Goal: Transaction & Acquisition: Subscribe to service/newsletter

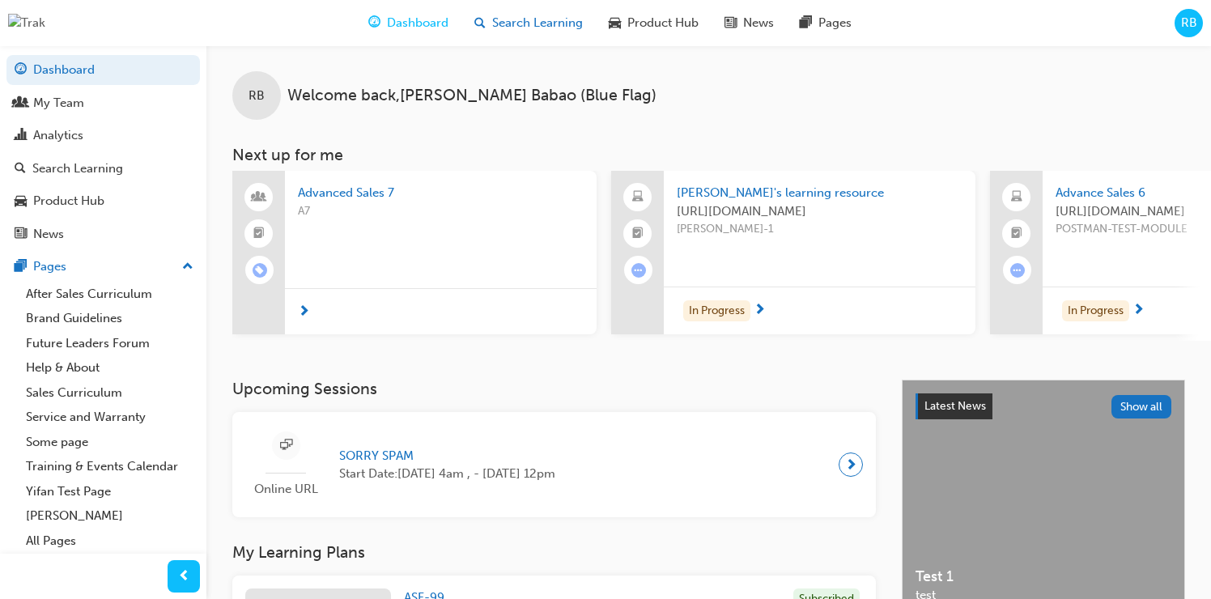
click at [564, 35] on div "Search Learning" at bounding box center [528, 22] width 134 height 33
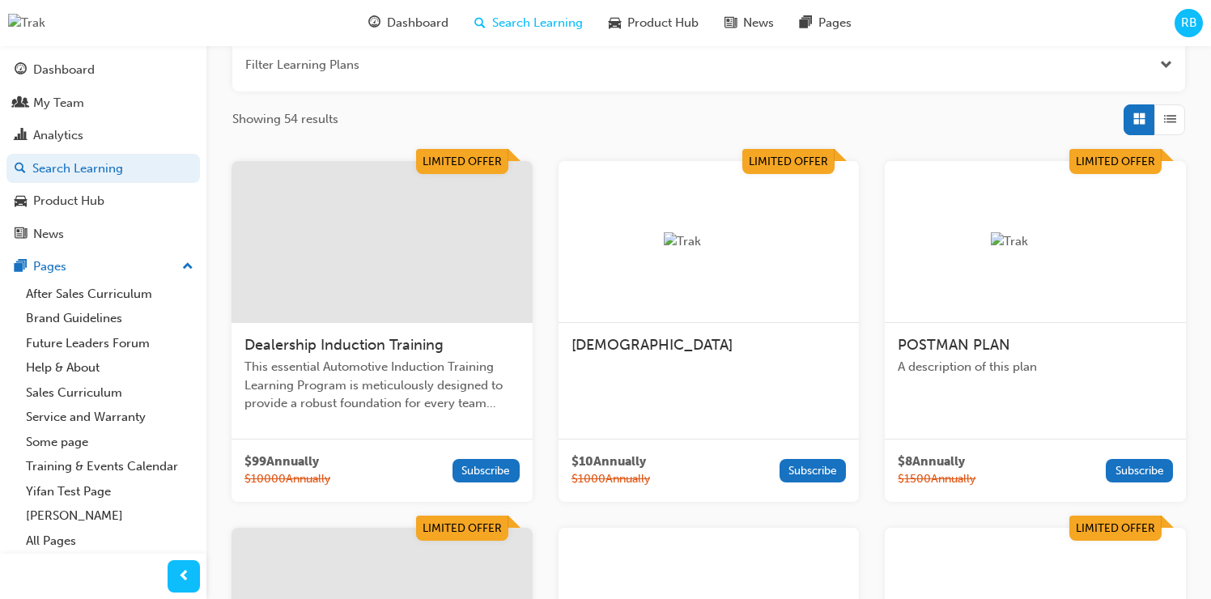
scroll to position [231, 0]
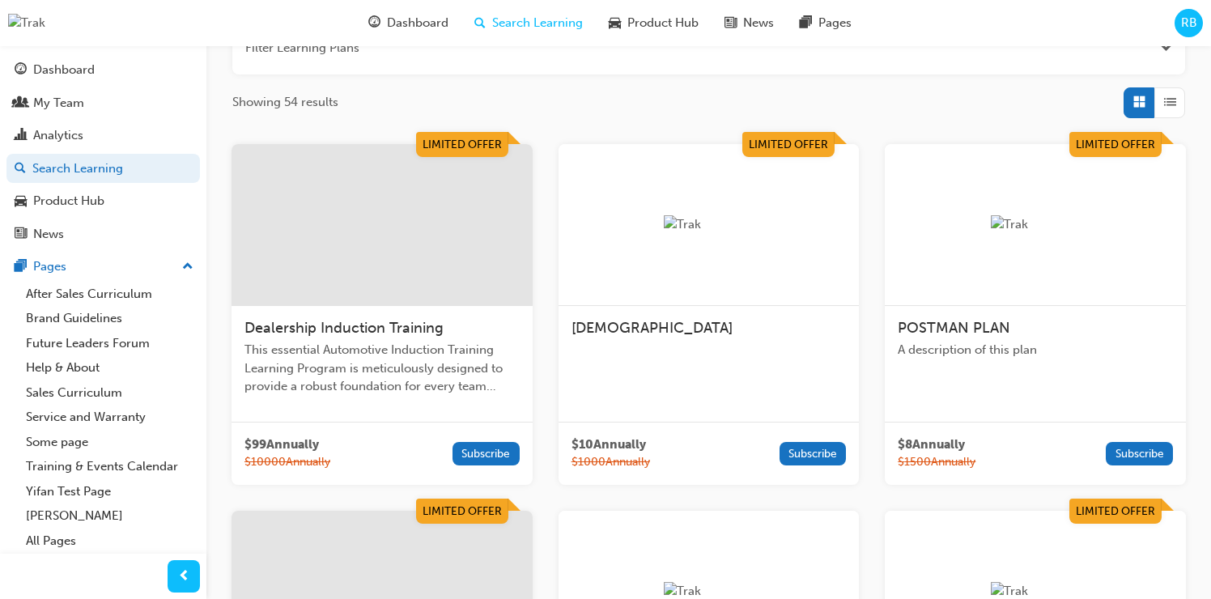
click at [704, 405] on div "Limited Offer DANTEST $ 10 Annually $ 1000 Annually Subscribe" at bounding box center [709, 314] width 301 height 341
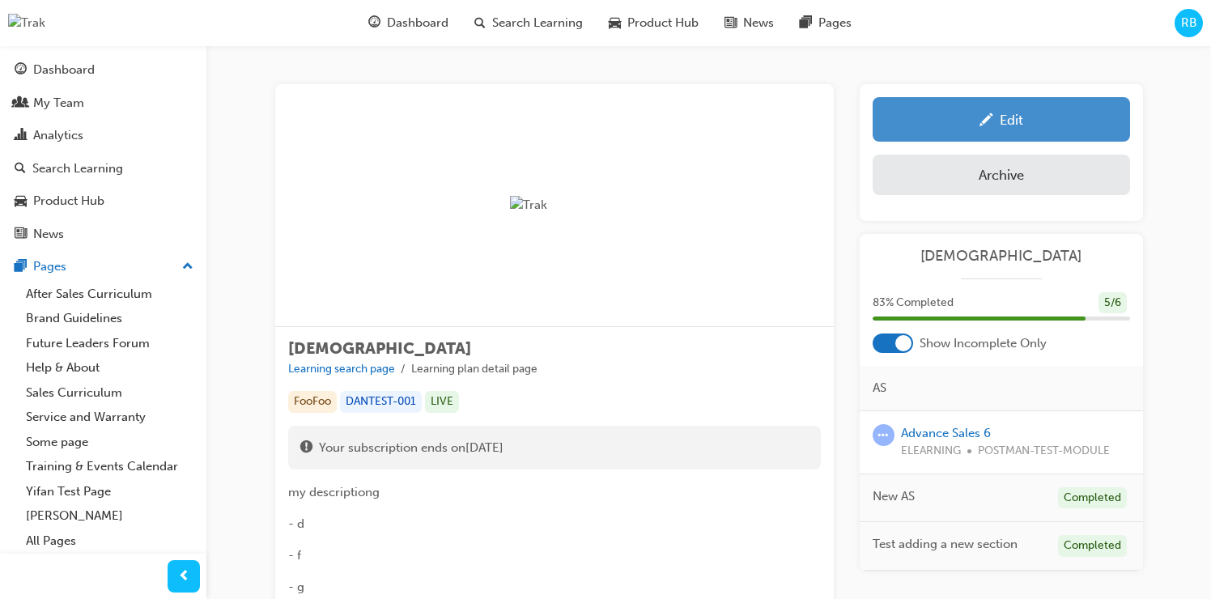
click at [1023, 126] on div "Edit" at bounding box center [1001, 119] width 233 height 20
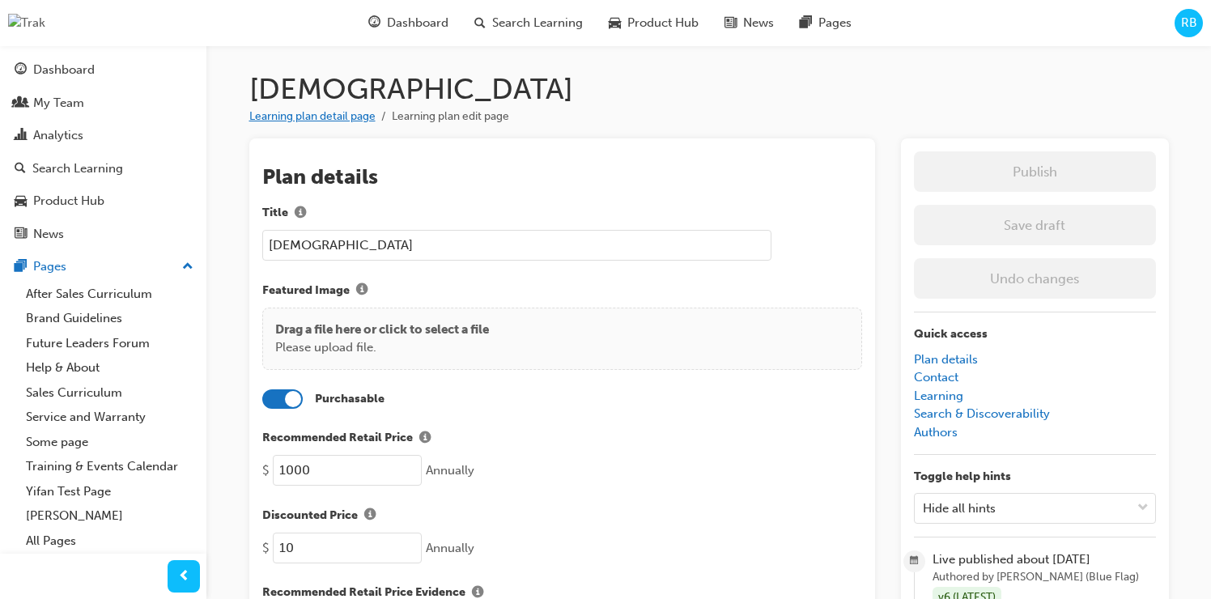
click at [348, 119] on link "Learning plan detail page" at bounding box center [312, 116] width 126 height 14
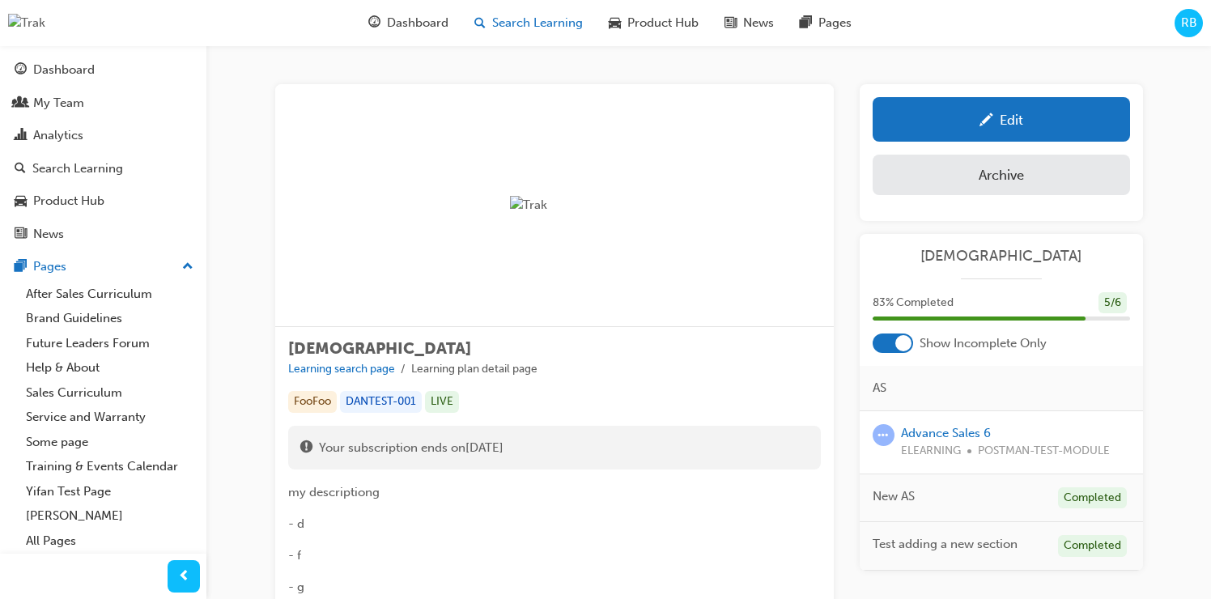
click at [546, 32] on div "Search Learning" at bounding box center [528, 22] width 134 height 33
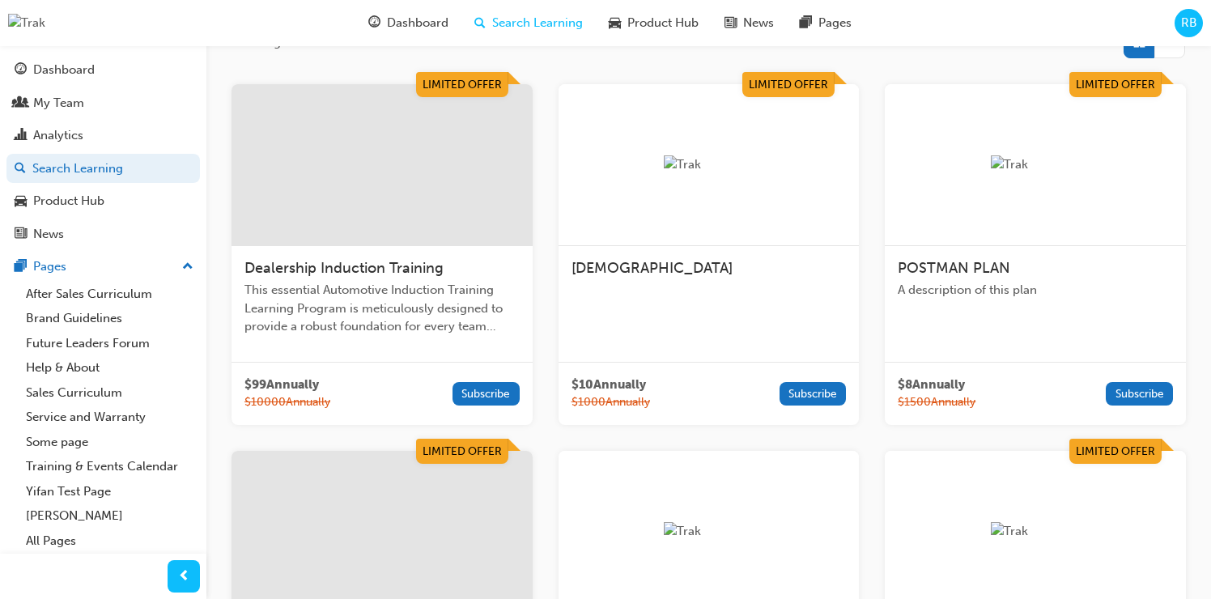
scroll to position [277, 0]
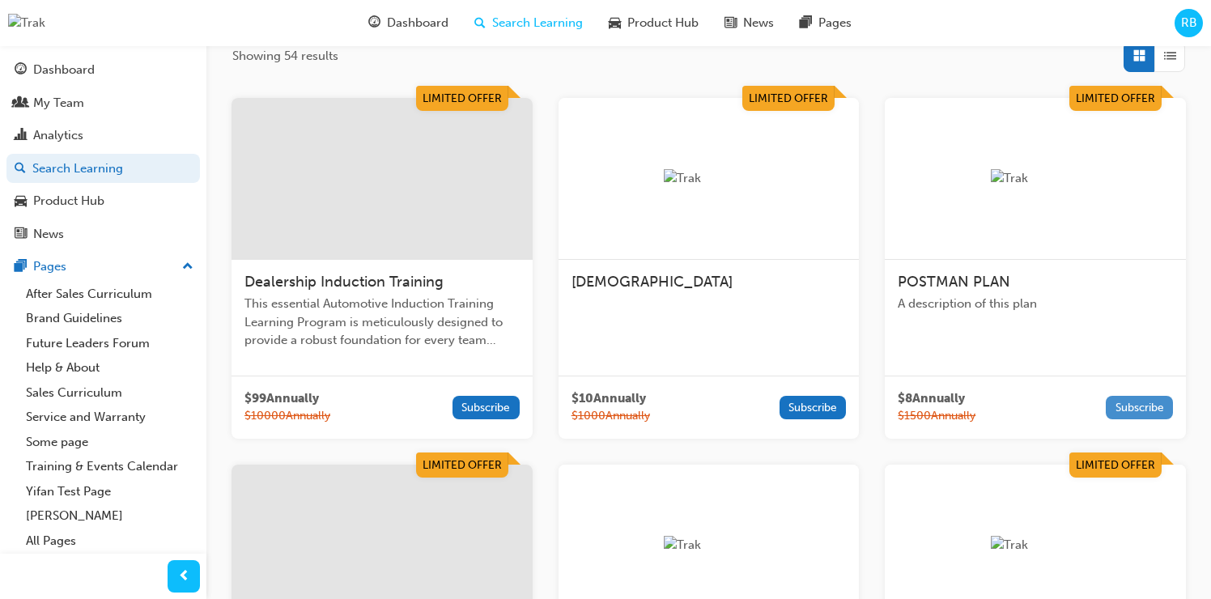
click at [1136, 408] on button "Subscribe" at bounding box center [1139, 407] width 67 height 23
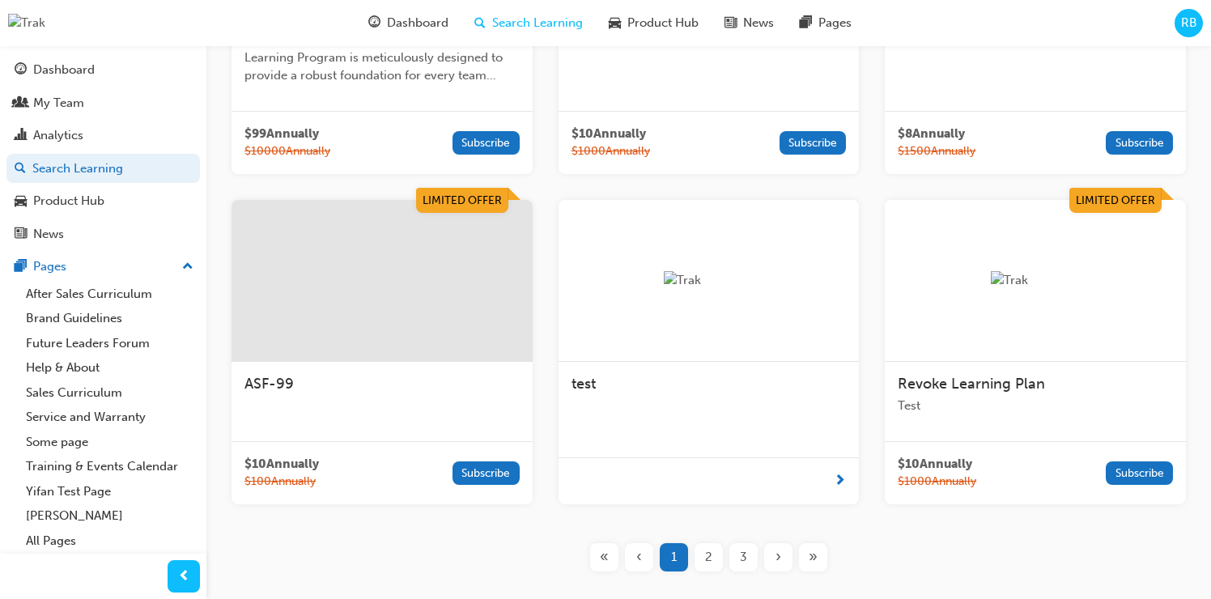
scroll to position [543, 0]
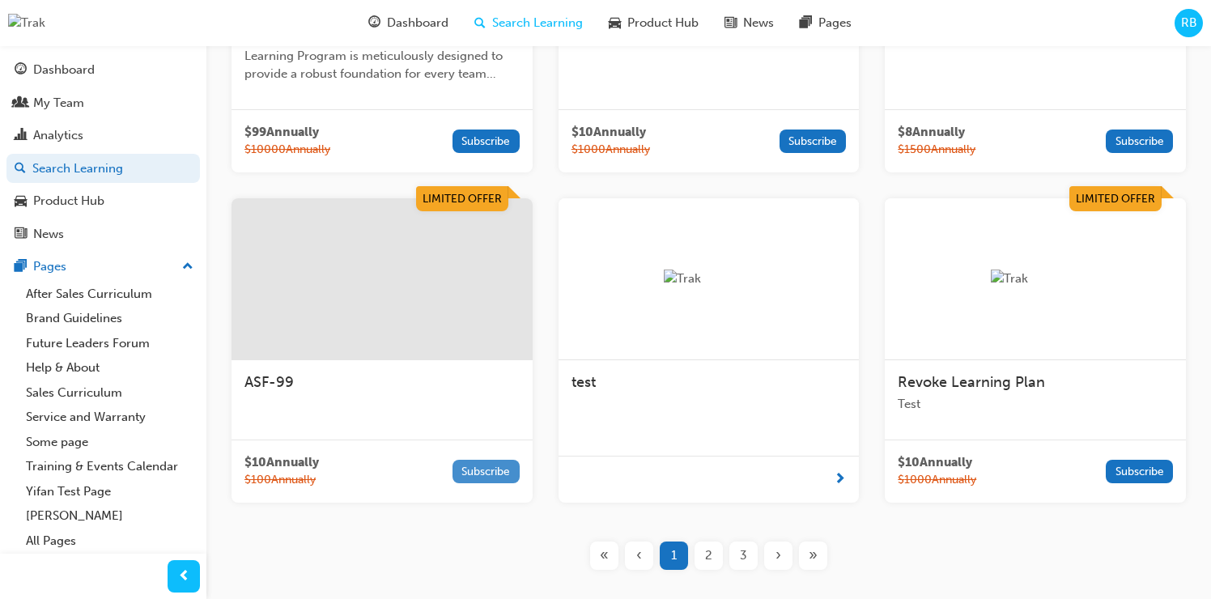
click at [501, 468] on button "Subscribe" at bounding box center [486, 471] width 67 height 23
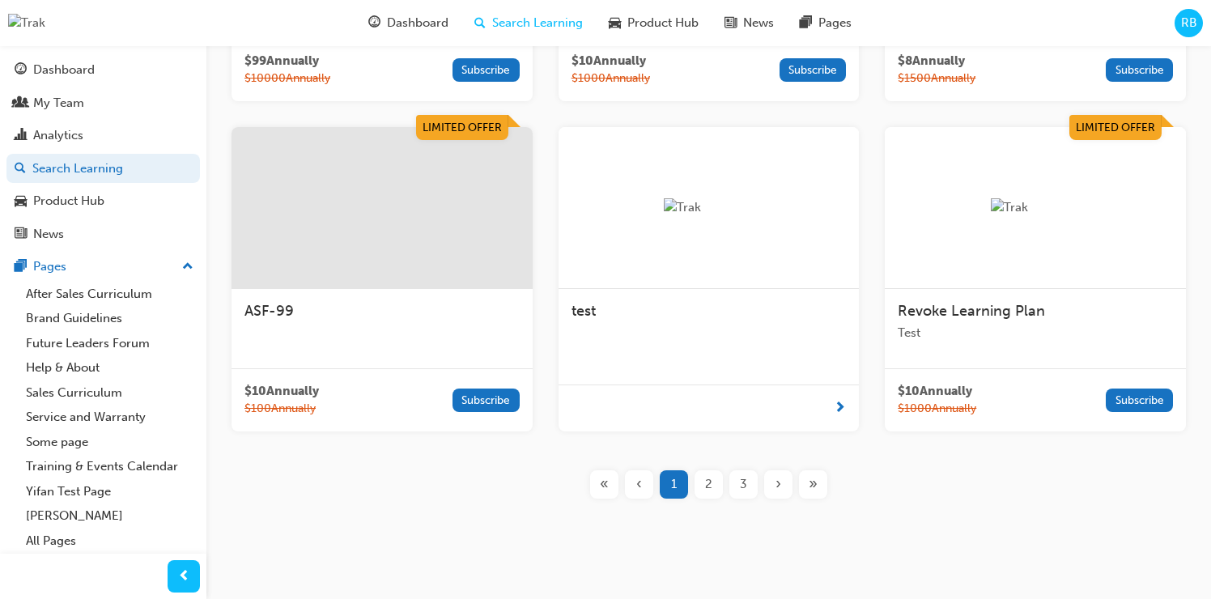
scroll to position [645, 0]
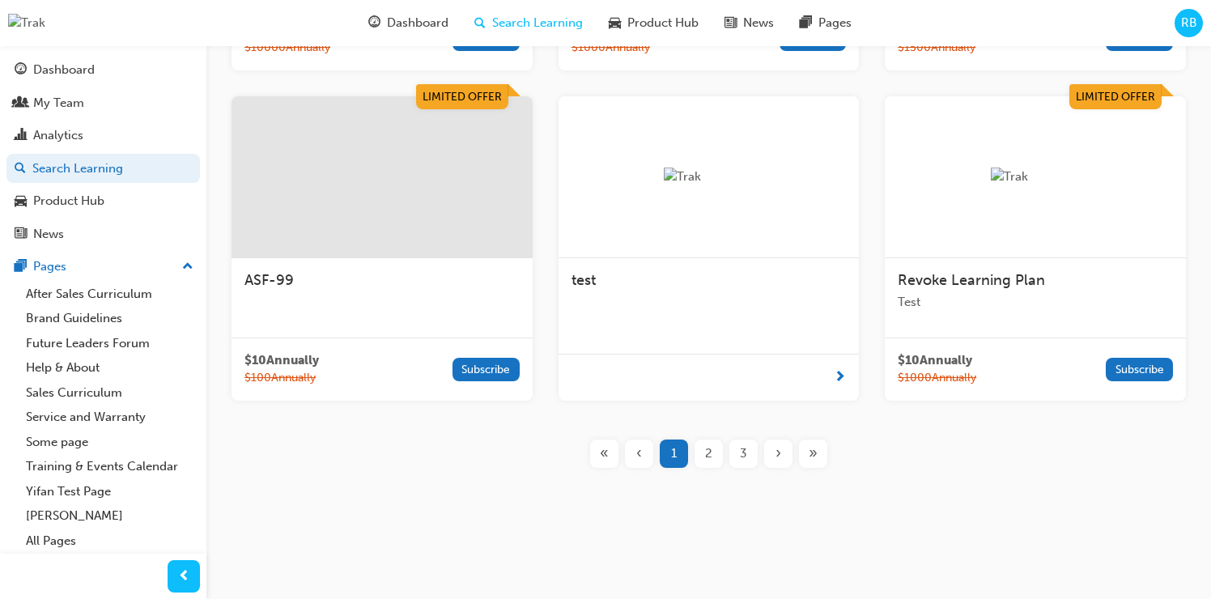
click at [707, 465] on div "2" at bounding box center [709, 454] width 28 height 28
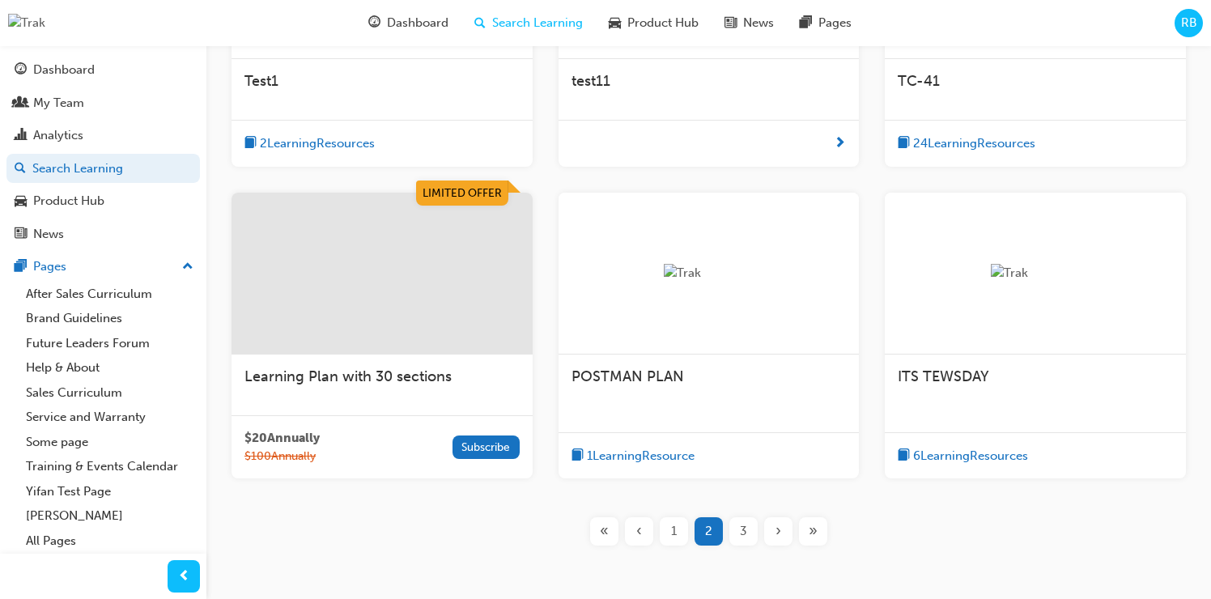
scroll to position [470, 0]
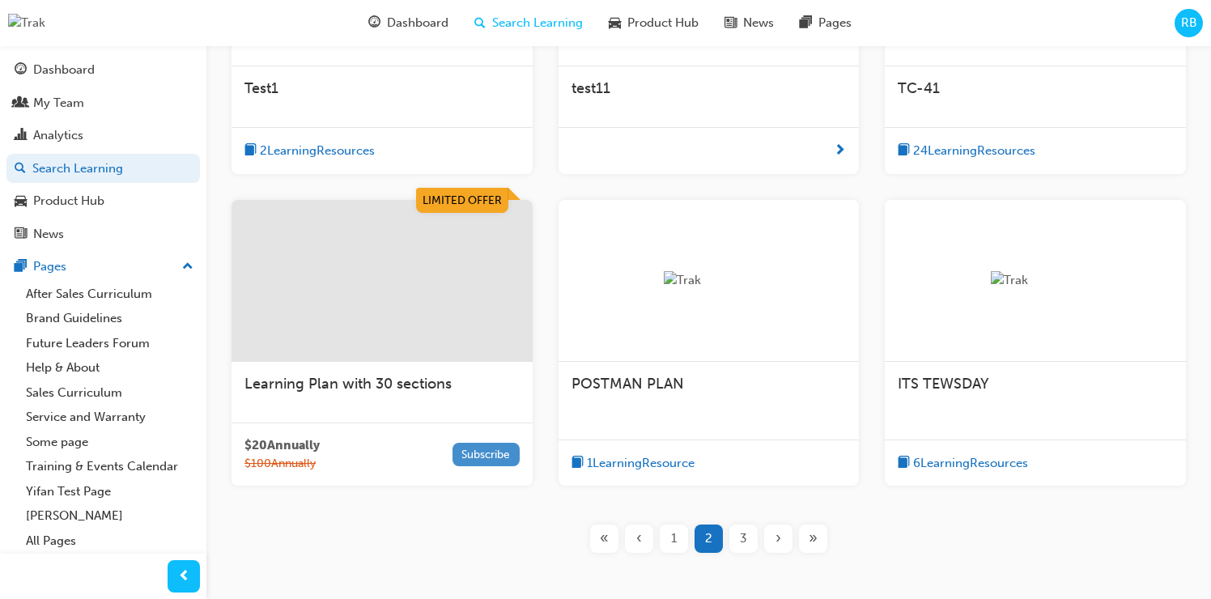
click at [467, 461] on button "Subscribe" at bounding box center [486, 454] width 67 height 23
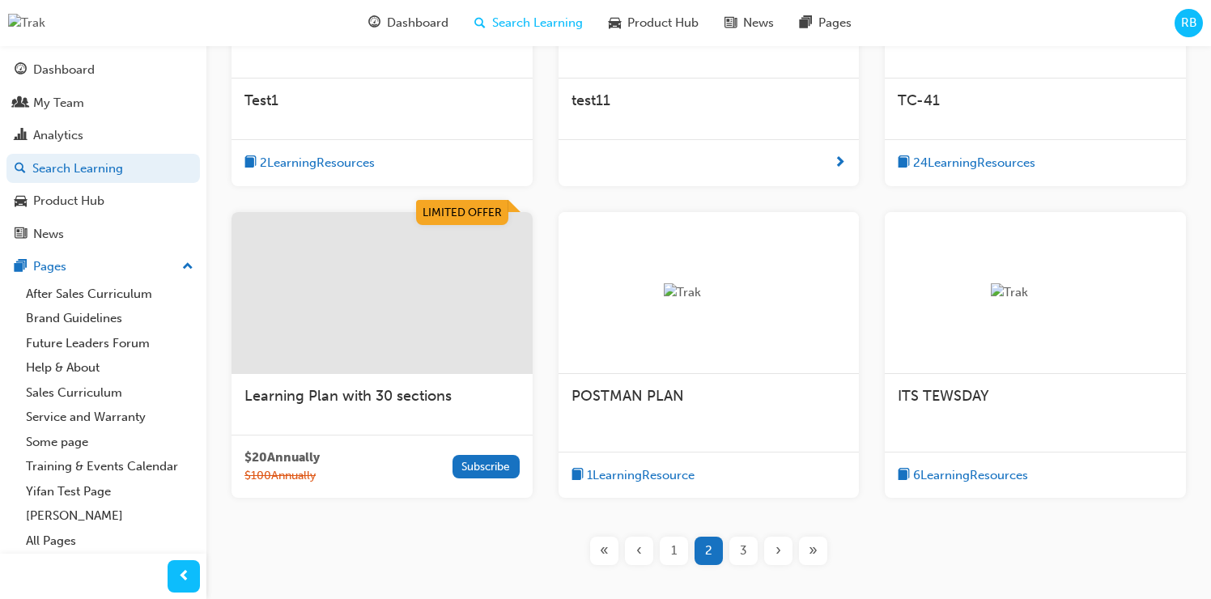
scroll to position [556, 0]
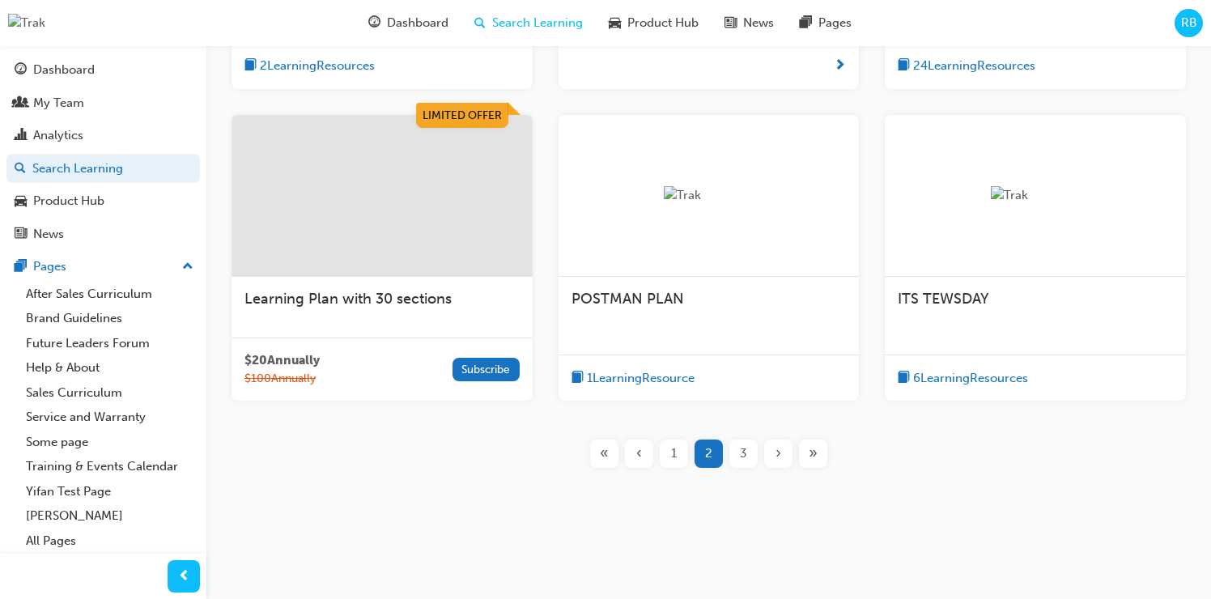
click at [951, 326] on div "ITS TEWSDAY" at bounding box center [1035, 308] width 301 height 62
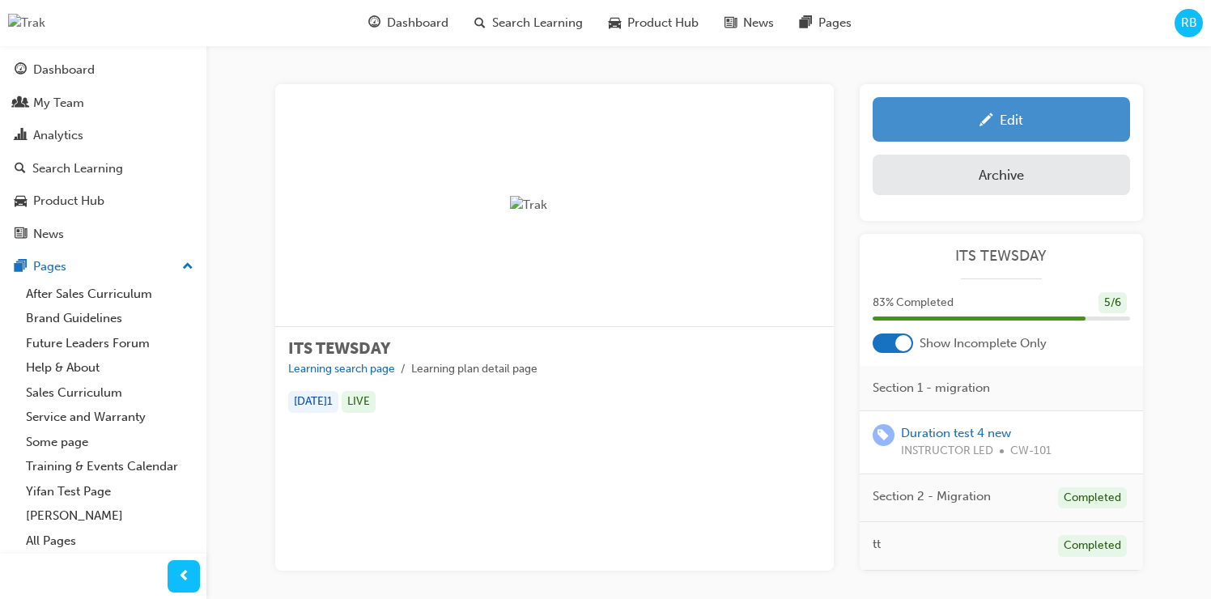
click at [1014, 124] on div "Edit" at bounding box center [1011, 120] width 23 height 16
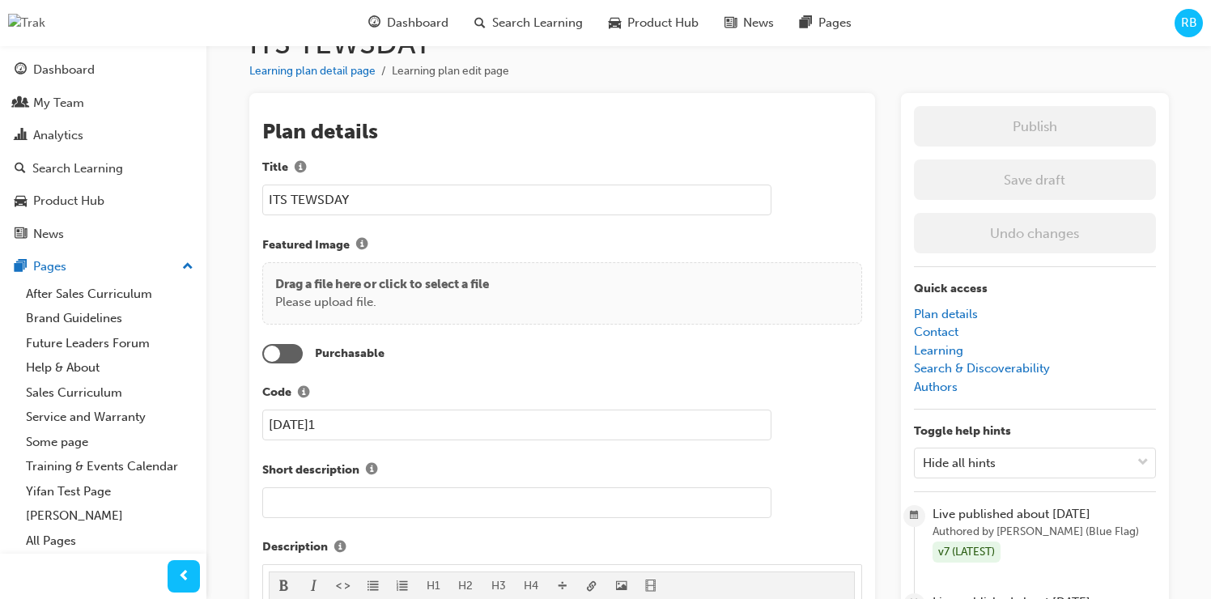
scroll to position [82, 0]
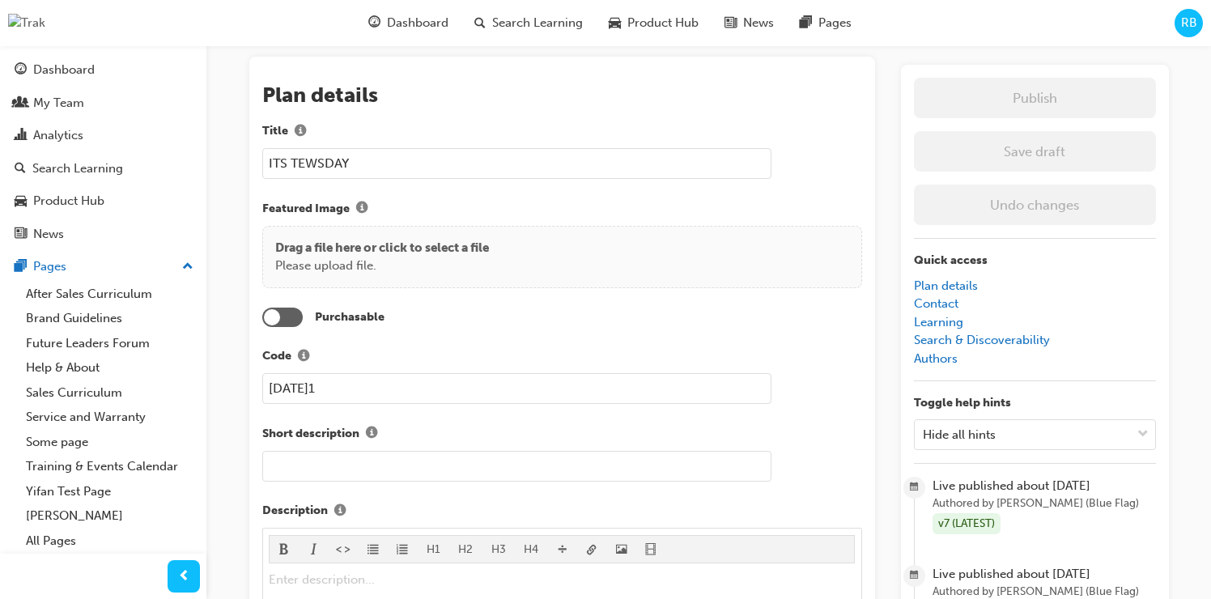
click at [287, 321] on div at bounding box center [282, 317] width 40 height 19
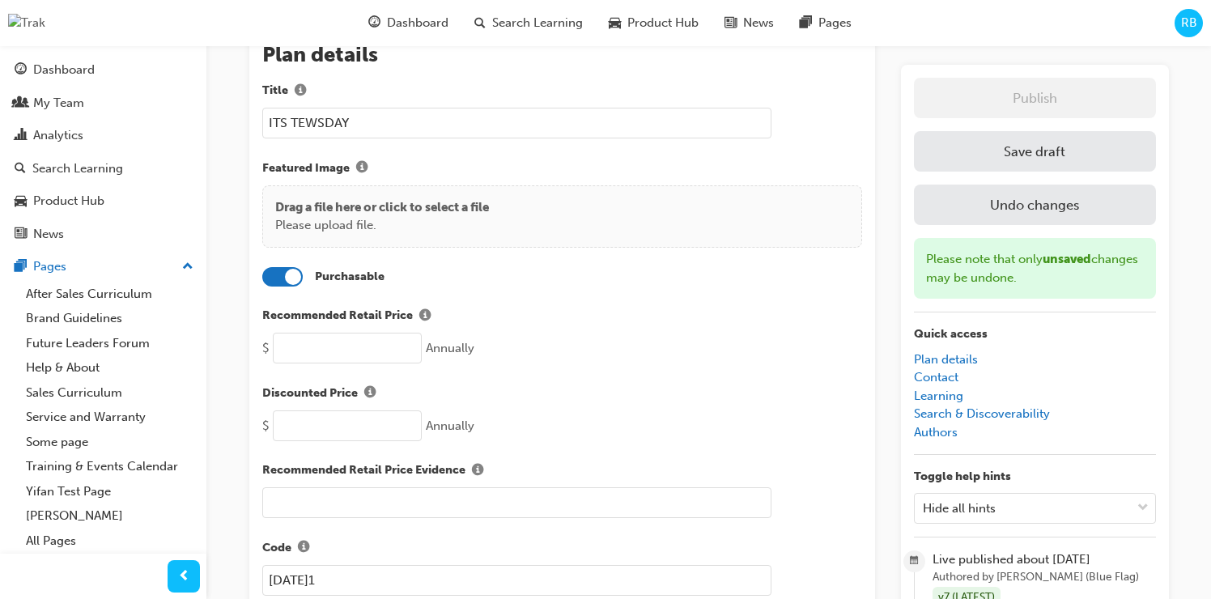
scroll to position [124, 0]
click at [377, 346] on input "number" at bounding box center [347, 346] width 149 height 31
type input "30"
click at [348, 419] on input "number" at bounding box center [347, 424] width 149 height 31
type input "3"
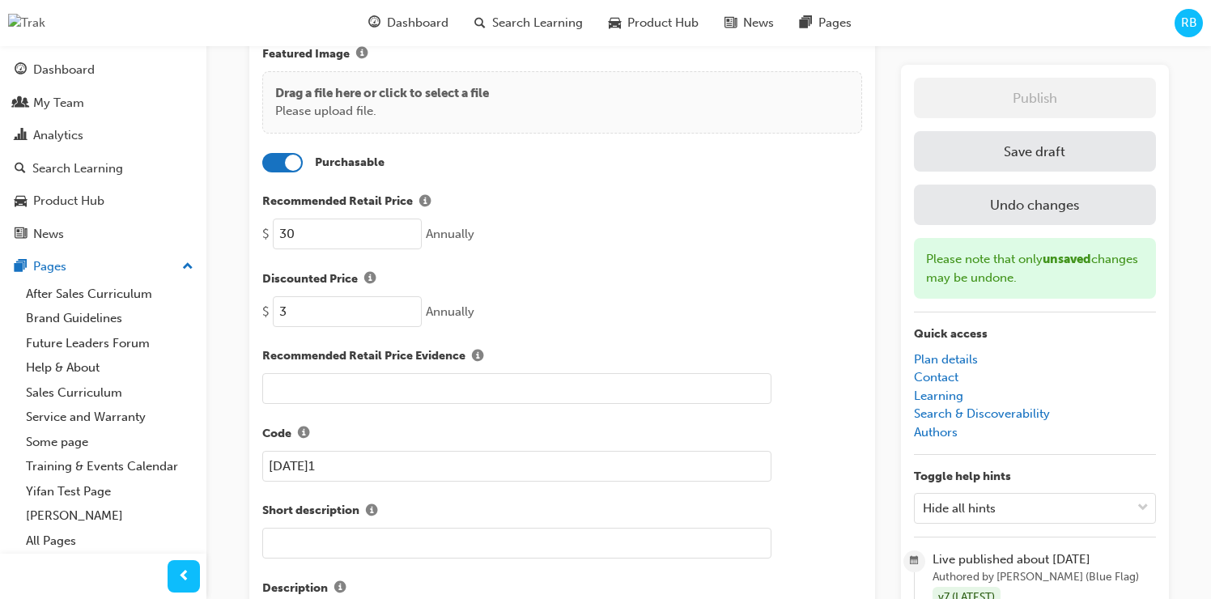
scroll to position [241, 0]
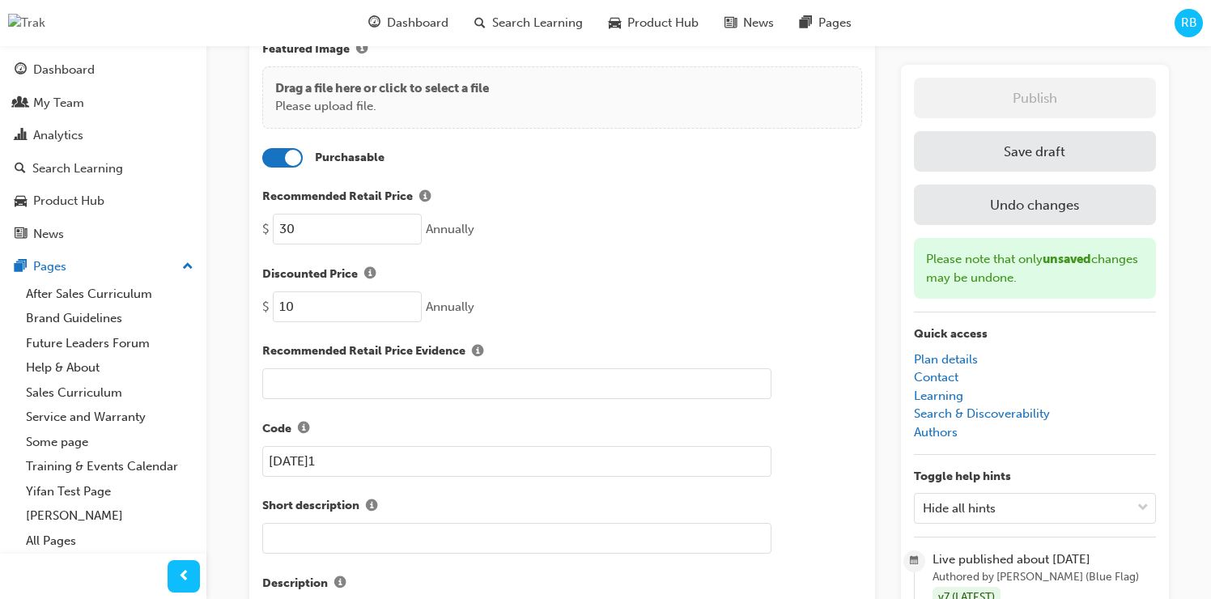
type input "10"
click at [397, 393] on input "text" at bounding box center [516, 383] width 509 height 31
type input "test"
click at [446, 422] on label "Code" at bounding box center [562, 429] width 600 height 21
click at [316, 422] on button "Code" at bounding box center [303, 429] width 24 height 21
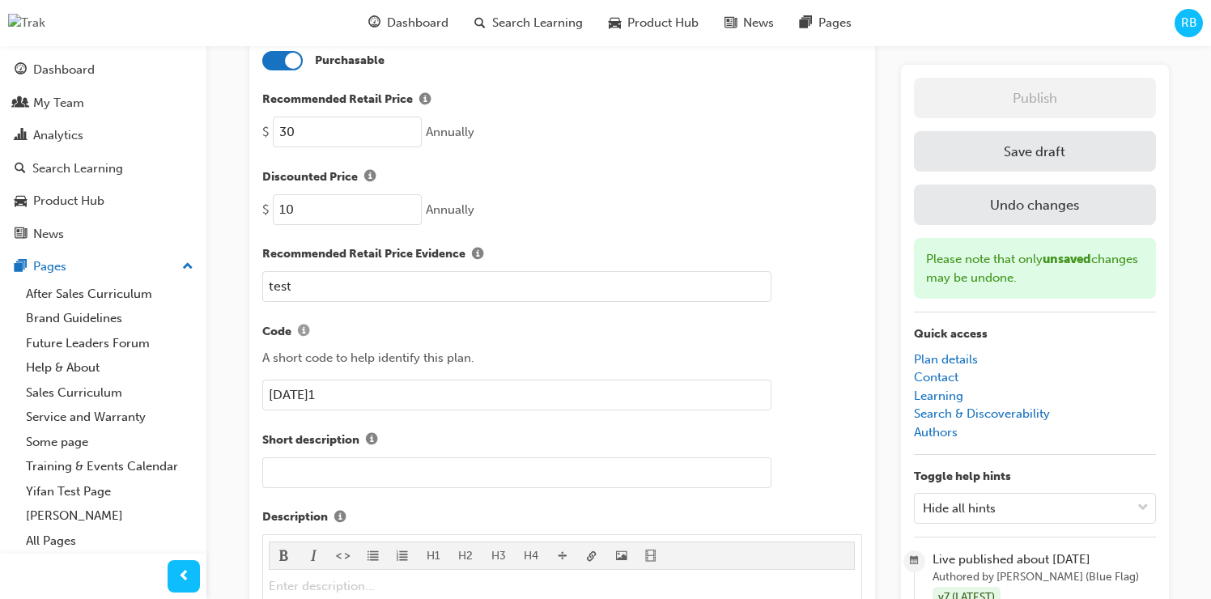
scroll to position [331, 0]
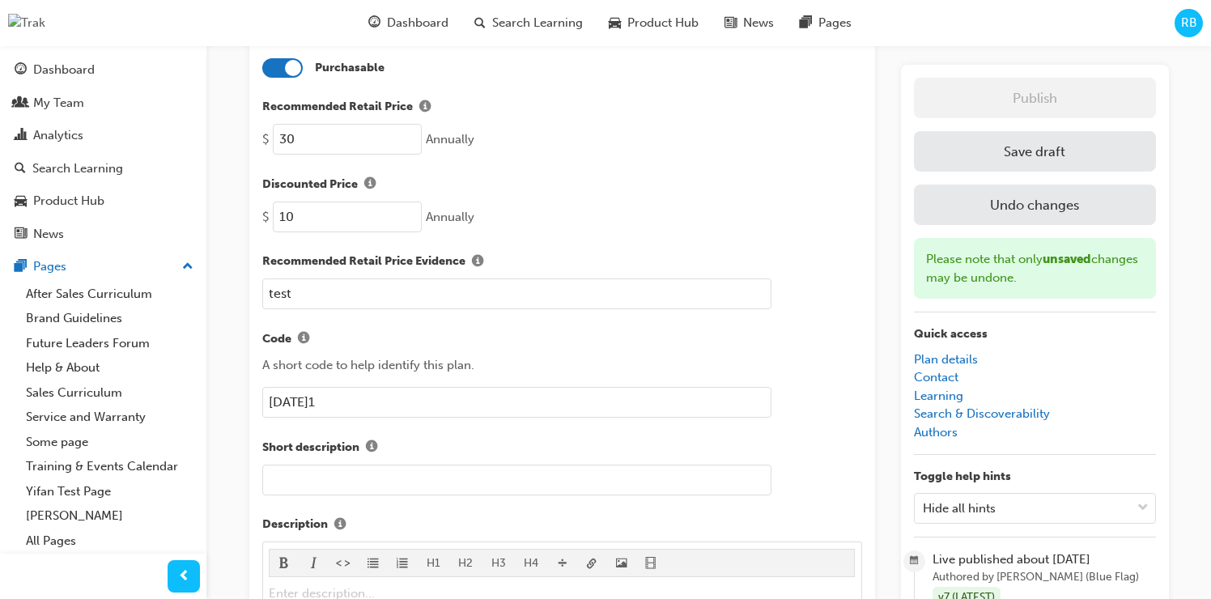
click at [976, 158] on button "Save draft" at bounding box center [1035, 151] width 242 height 40
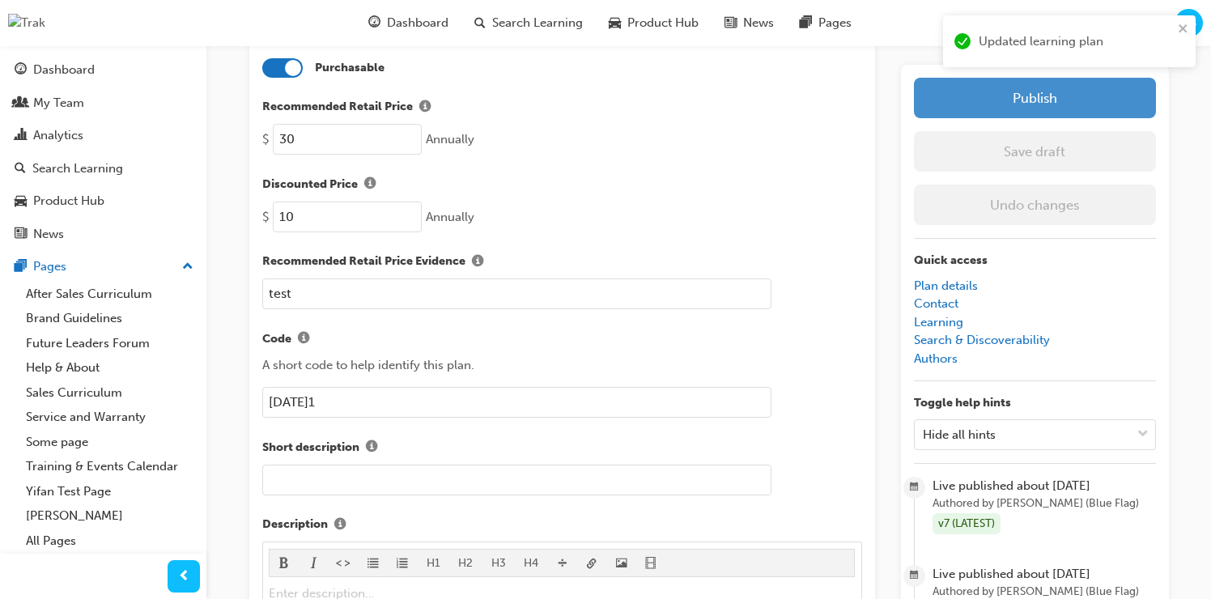
click at [1027, 101] on button "Publish" at bounding box center [1035, 98] width 242 height 40
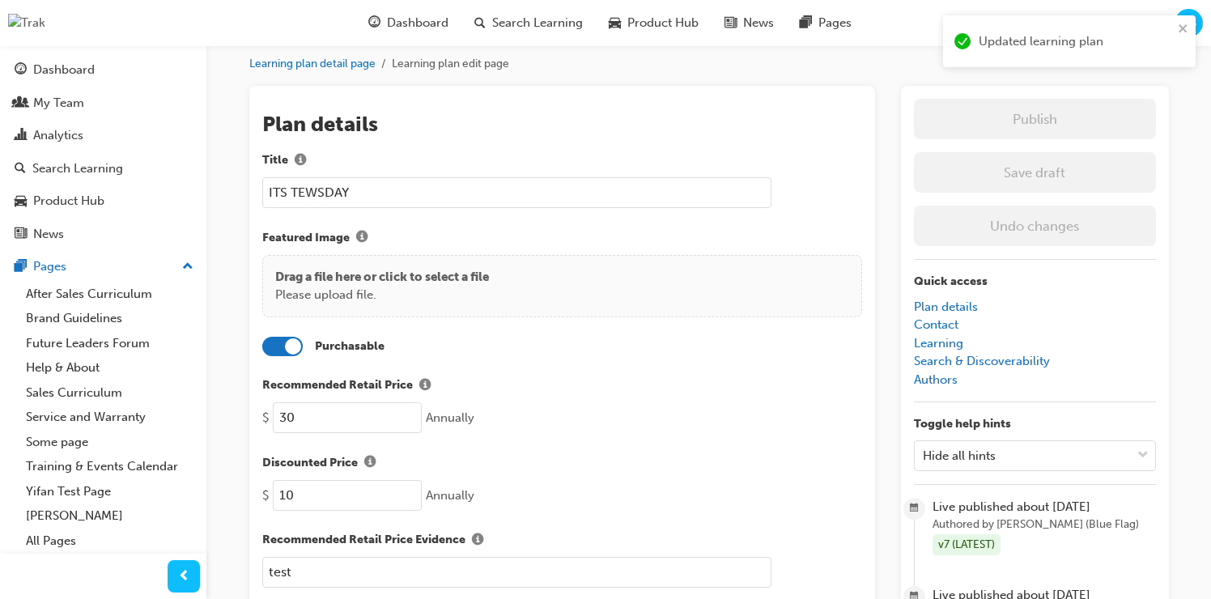
scroll to position [0, 0]
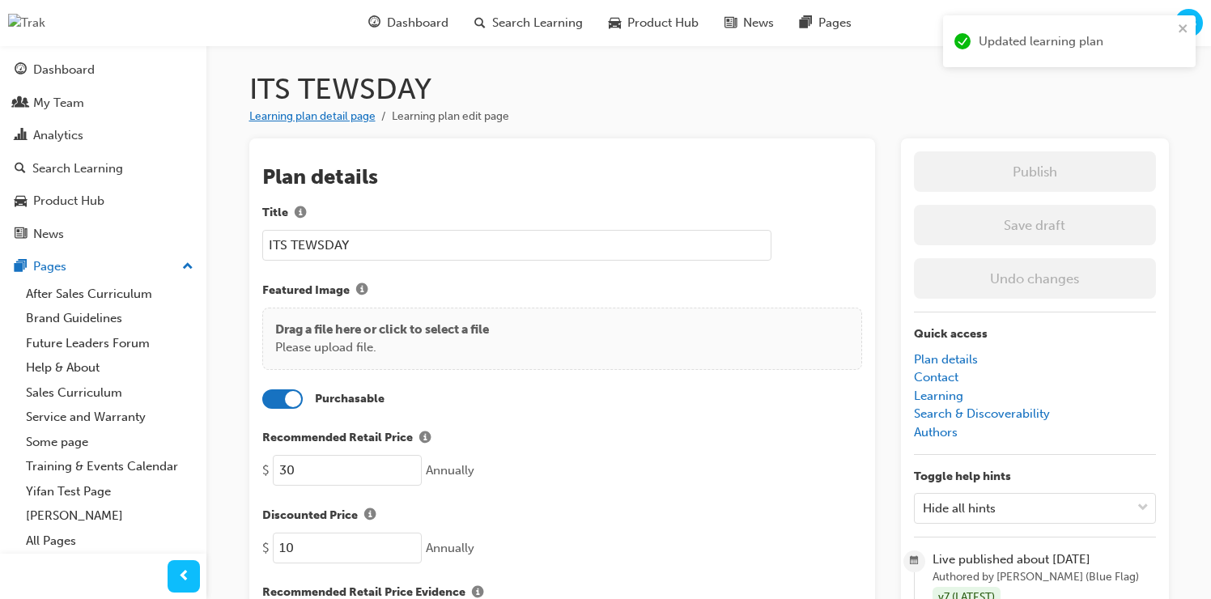
click at [339, 115] on link "Learning plan detail page" at bounding box center [312, 116] width 126 height 14
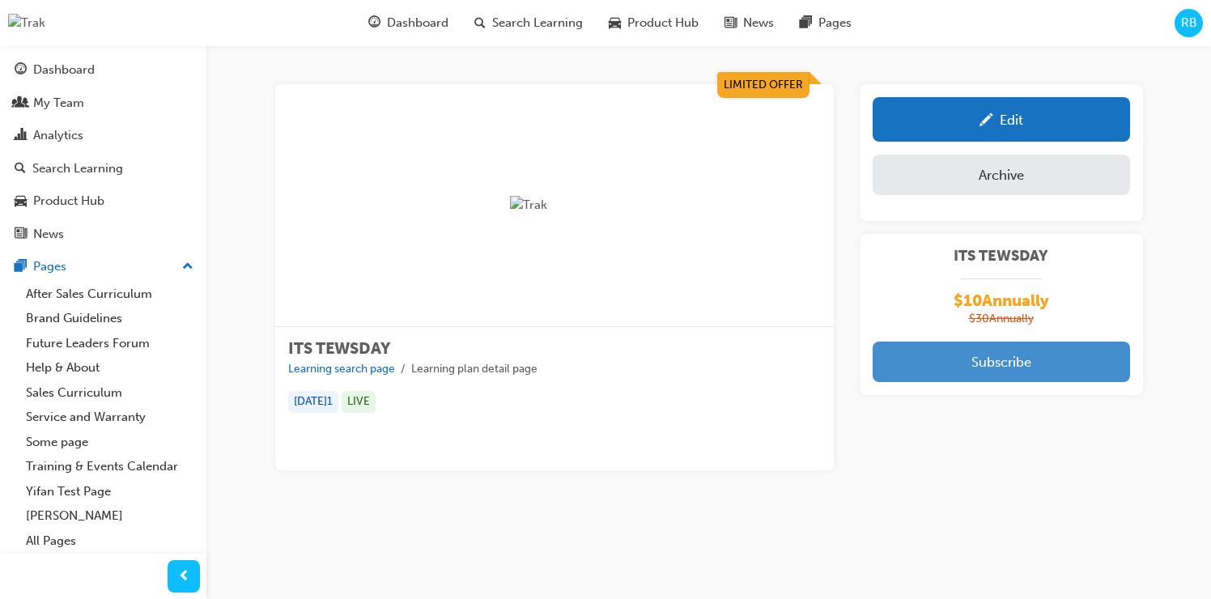
click at [932, 363] on button "Subscribe" at bounding box center [1001, 362] width 257 height 40
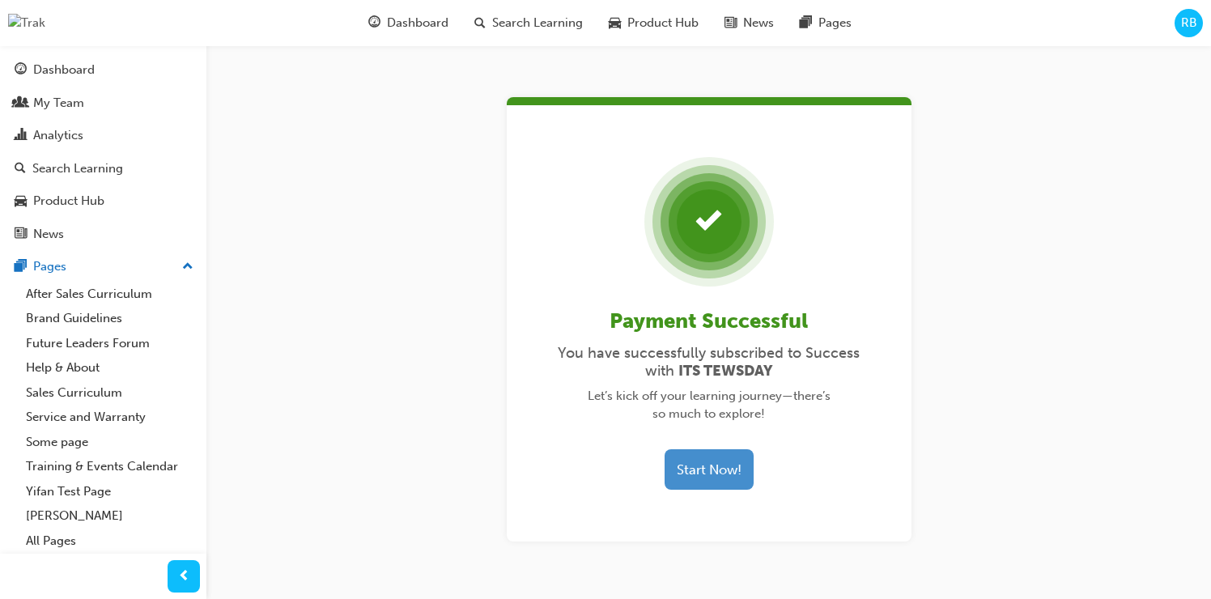
click at [718, 470] on button "Start Now!" at bounding box center [709, 469] width 89 height 40
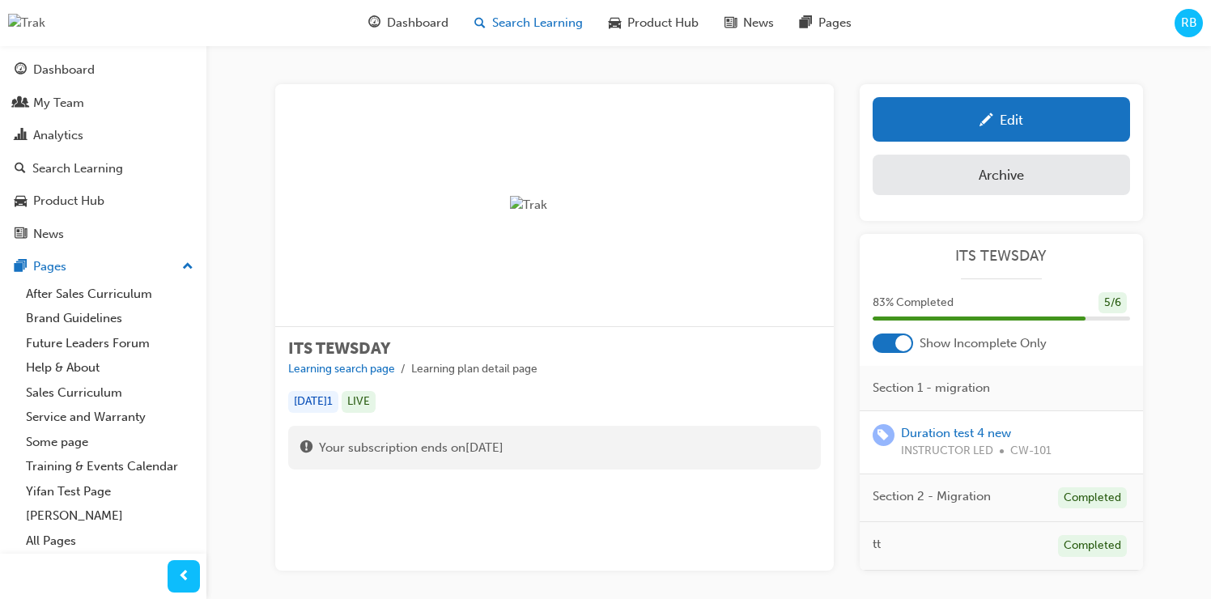
click at [508, 22] on span "Search Learning" at bounding box center [537, 23] width 91 height 19
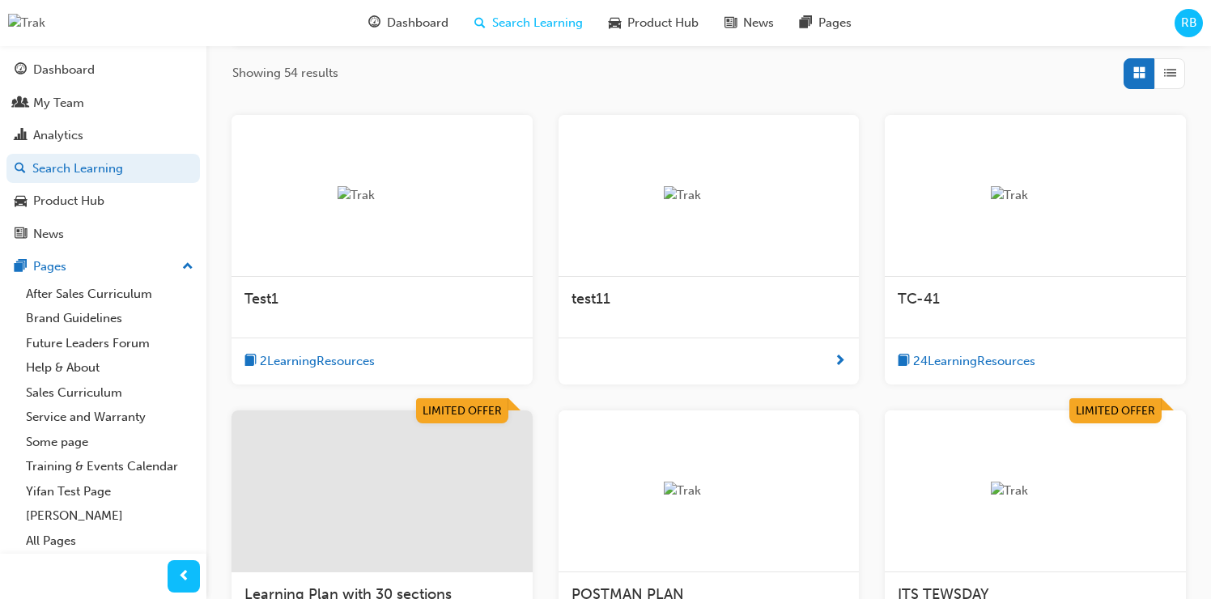
scroll to position [271, 0]
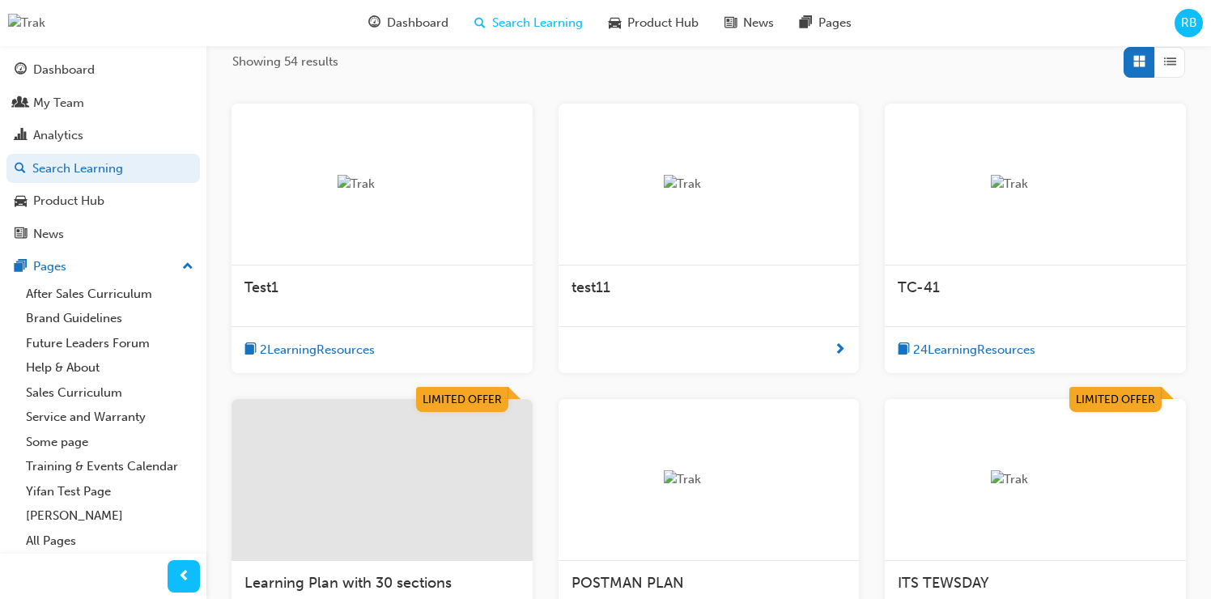
click at [753, 308] on div "test11" at bounding box center [709, 297] width 301 height 62
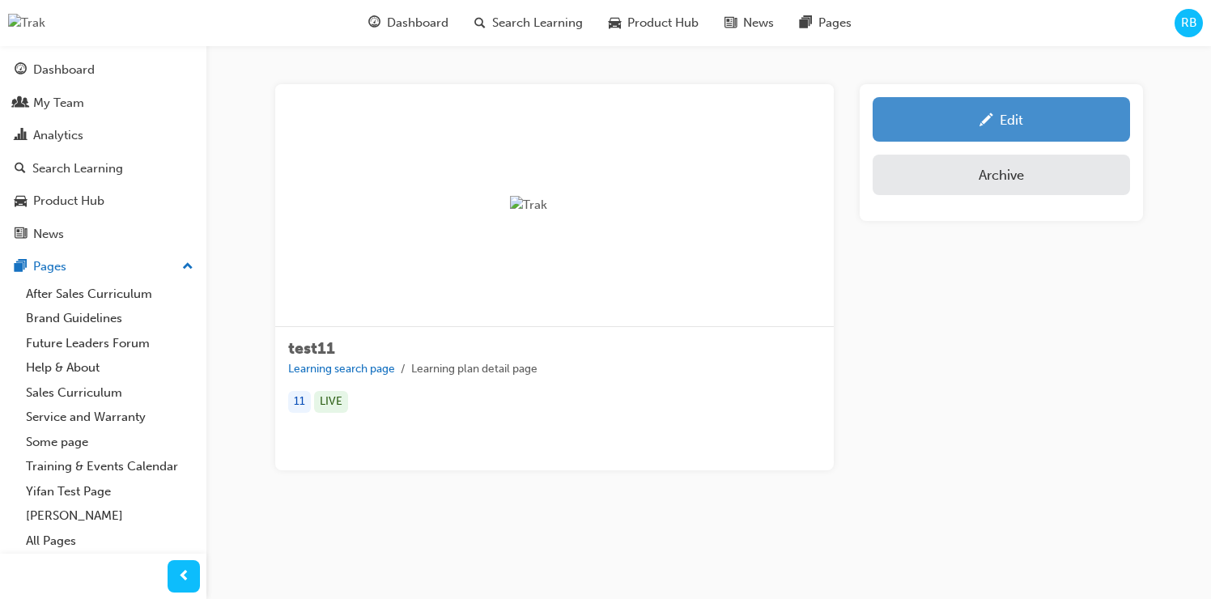
click at [943, 129] on div "Edit" at bounding box center [1001, 119] width 233 height 20
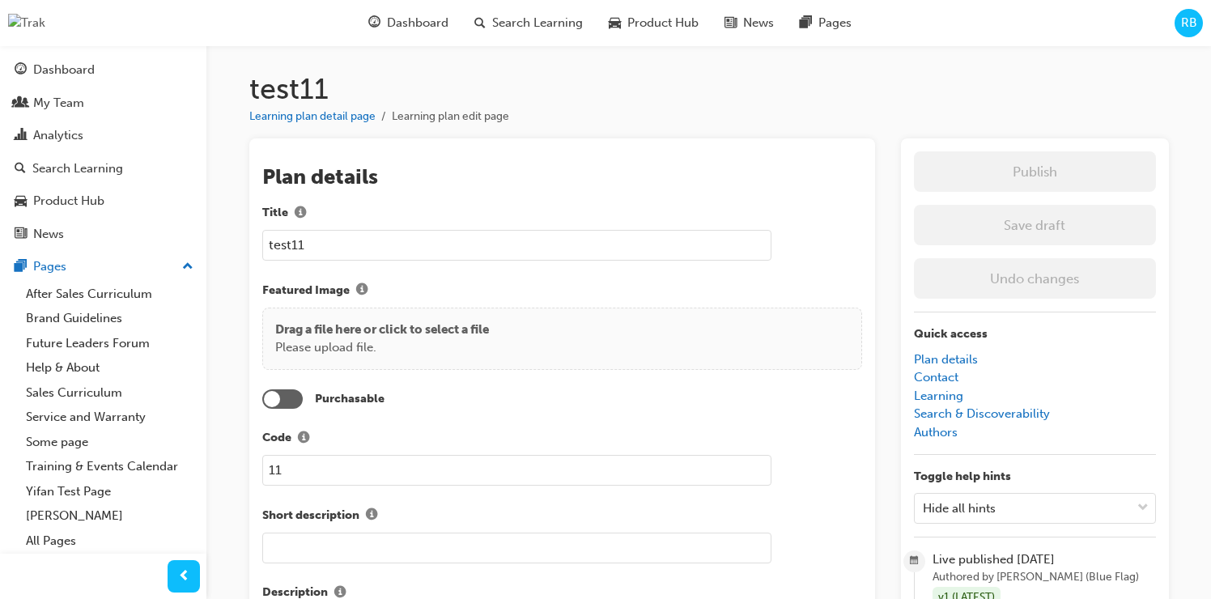
click at [283, 389] on div at bounding box center [282, 398] width 40 height 19
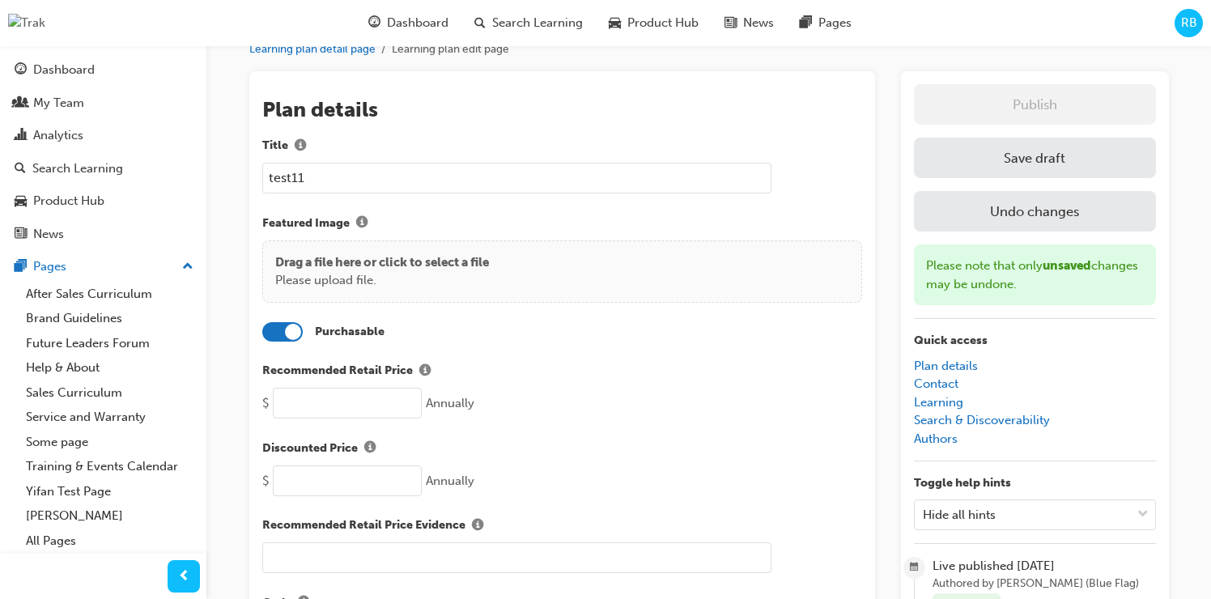
scroll to position [72, 0]
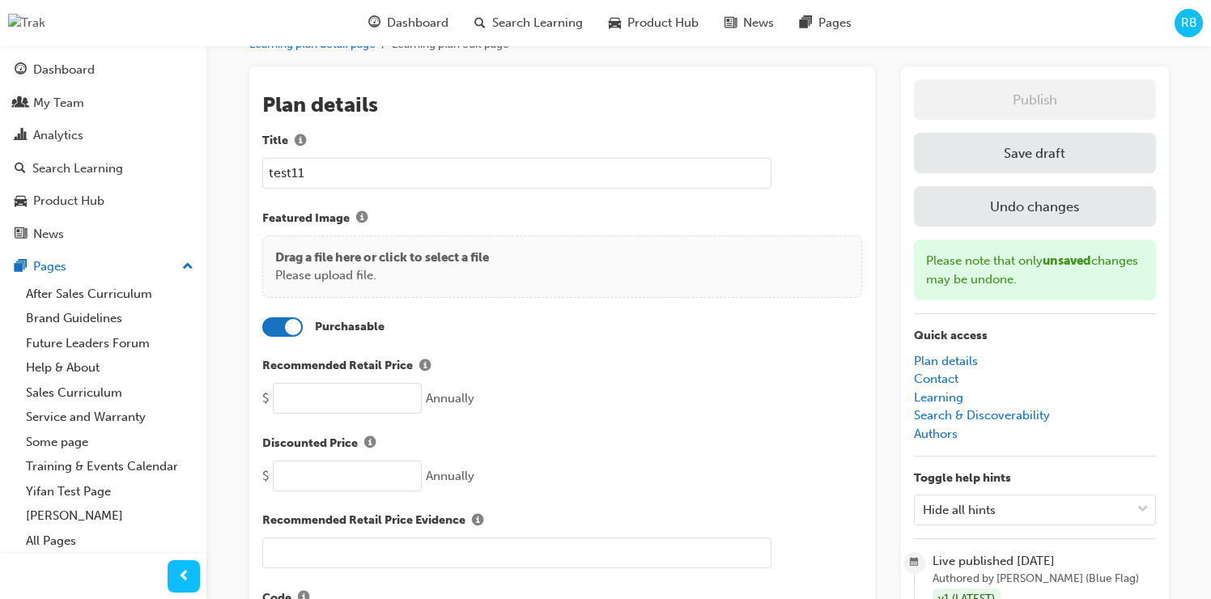
click at [318, 400] on input "number" at bounding box center [347, 398] width 149 height 31
type input "100"
click at [300, 464] on input "number" at bounding box center [347, 476] width 149 height 31
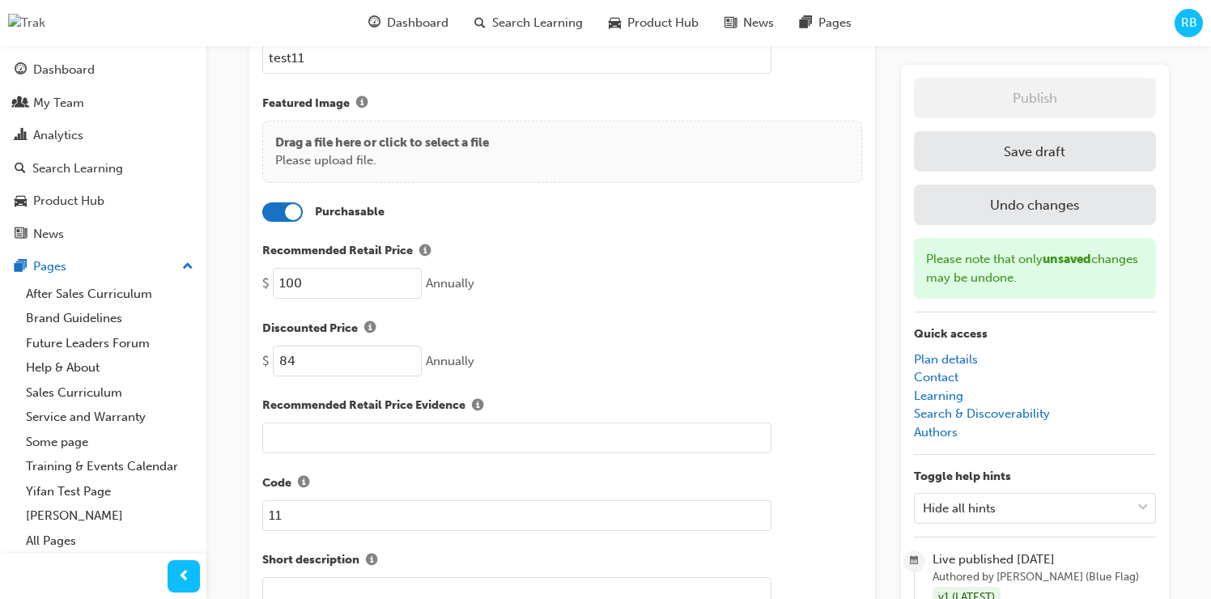
scroll to position [281, 0]
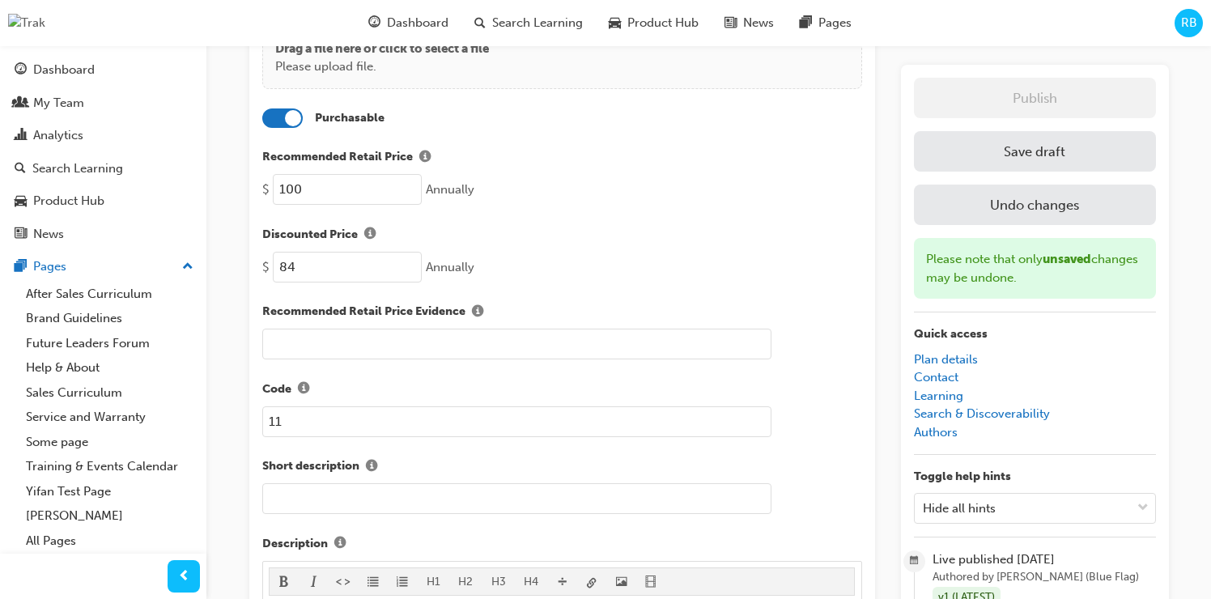
type input "84"
click at [314, 353] on input "text" at bounding box center [516, 344] width 509 height 31
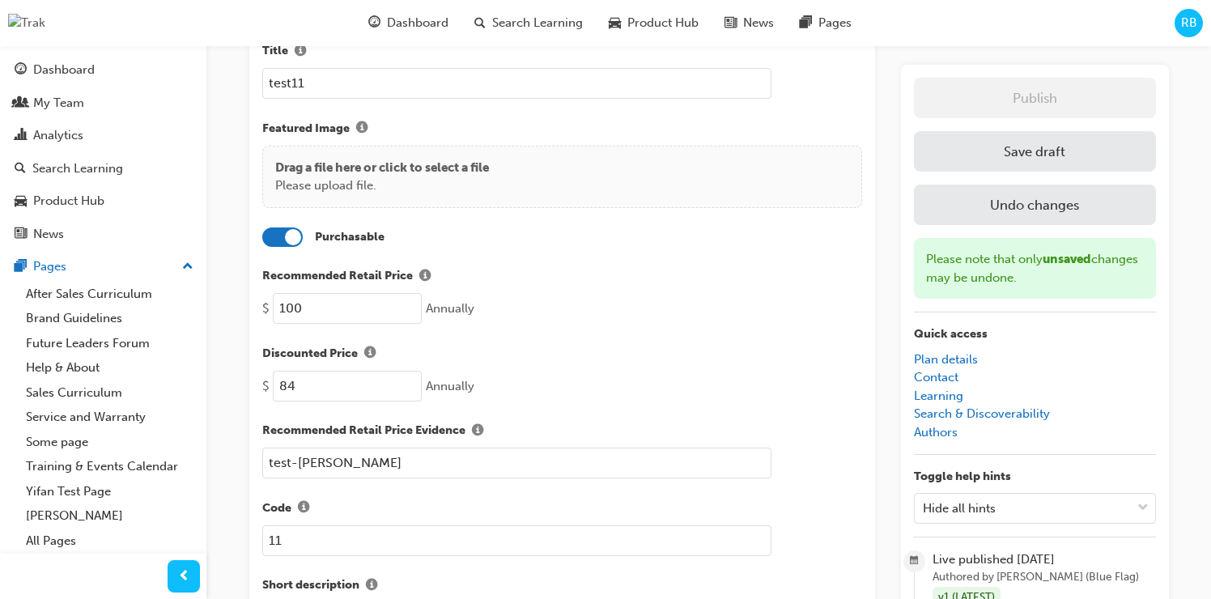
scroll to position [53, 0]
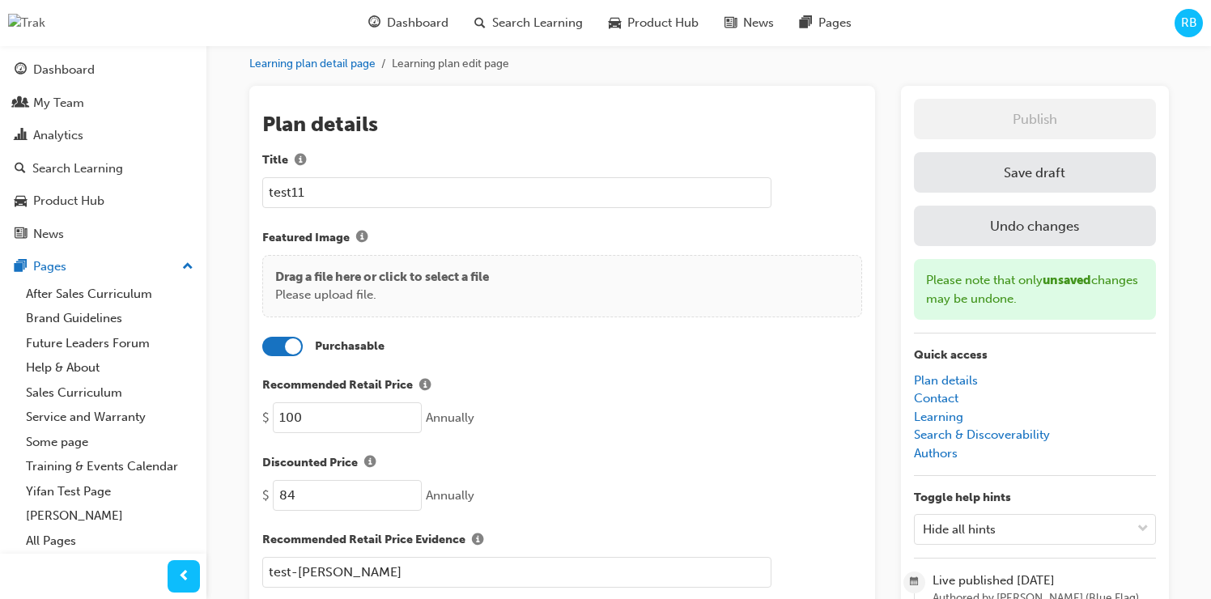
type input "test-roby"
click at [1006, 185] on button "Save draft" at bounding box center [1035, 172] width 242 height 40
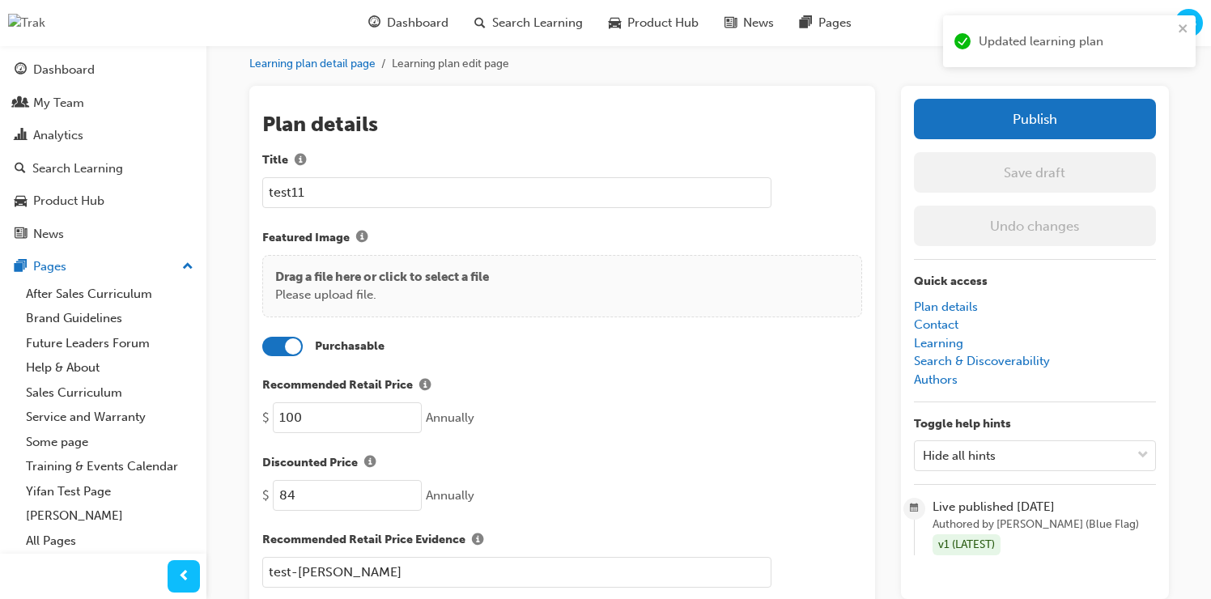
click at [991, 93] on div "Publish Save draft Undo changes Please note that only unsaved changes may be un…" at bounding box center [1035, 342] width 268 height 513
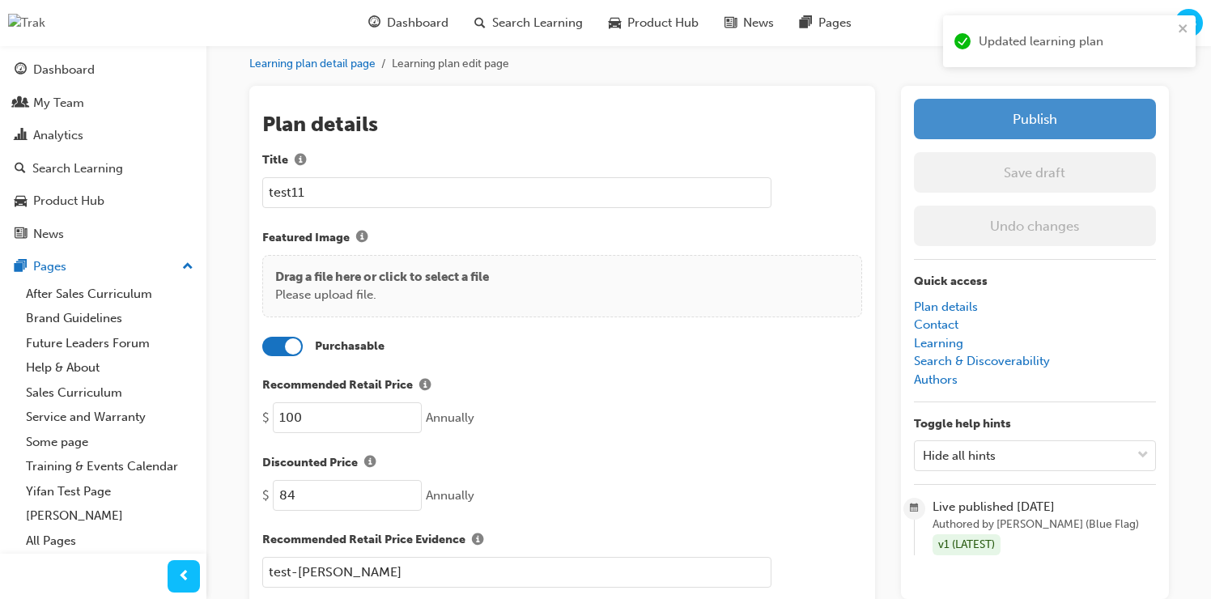
click at [992, 112] on button "Publish" at bounding box center [1035, 119] width 242 height 40
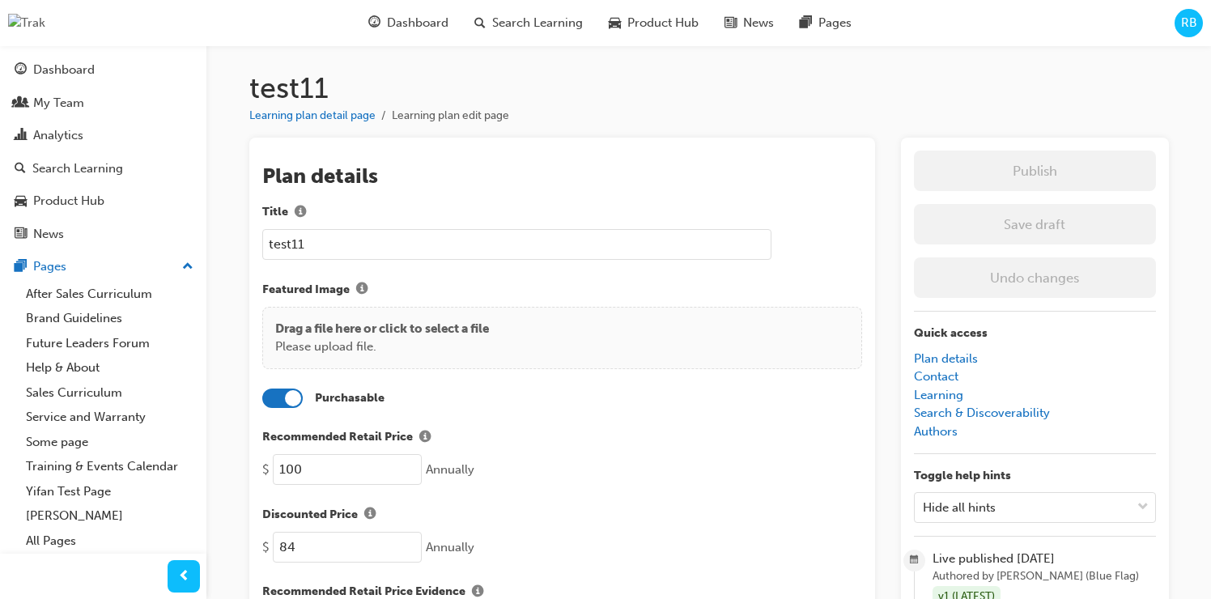
scroll to position [0, 0]
click at [336, 120] on link "Learning plan detail page" at bounding box center [312, 116] width 126 height 14
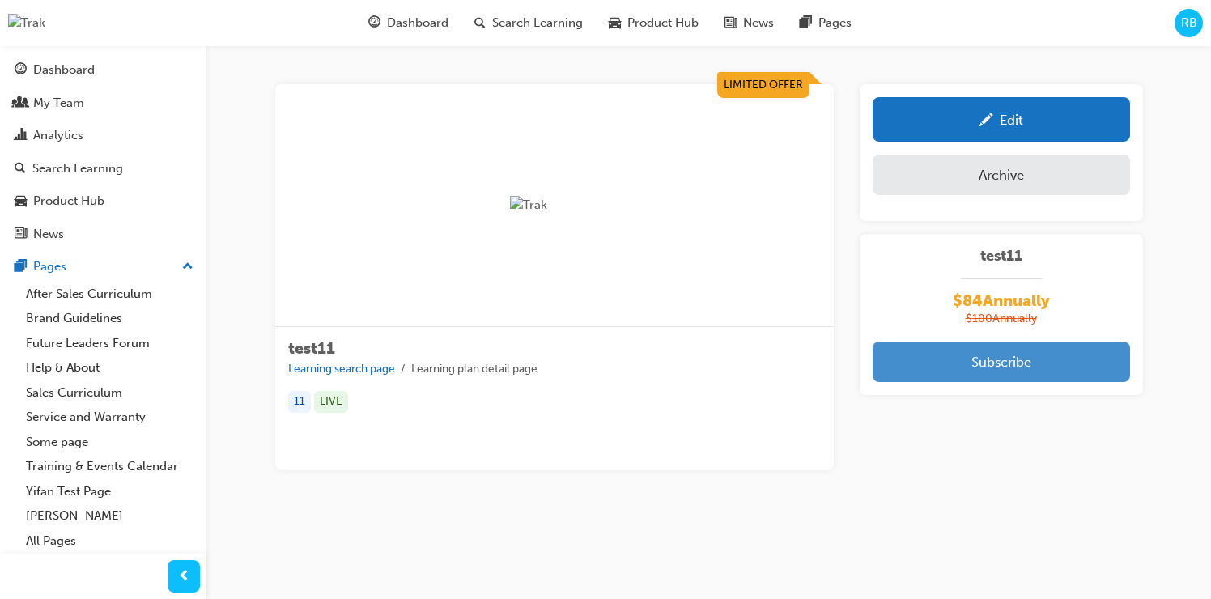
click at [930, 368] on button "Subscribe" at bounding box center [1001, 362] width 257 height 40
